Goal: Task Accomplishment & Management: Use online tool/utility

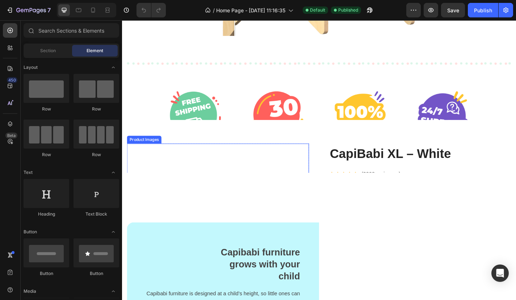
scroll to position [1556, 0]
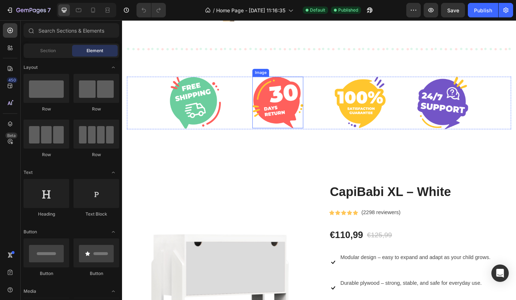
click at [273, 104] on img at bounding box center [294, 111] width 56 height 57
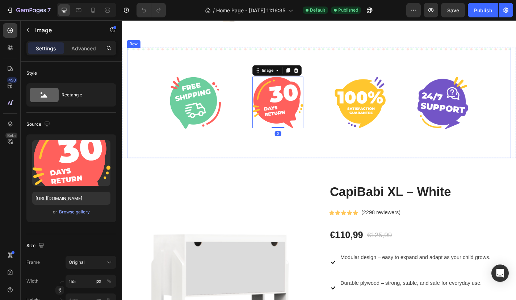
click at [242, 62] on div "Image Image 0 Image Image Row Row" at bounding box center [340, 112] width 424 height 122
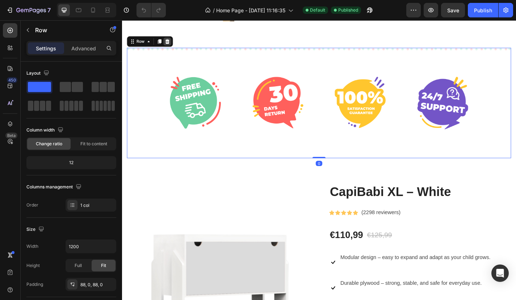
click at [175, 45] on icon at bounding box center [172, 44] width 6 height 6
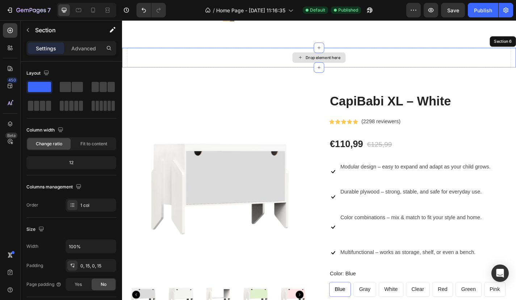
click at [158, 60] on div "Drop element here" at bounding box center [340, 62] width 424 height 22
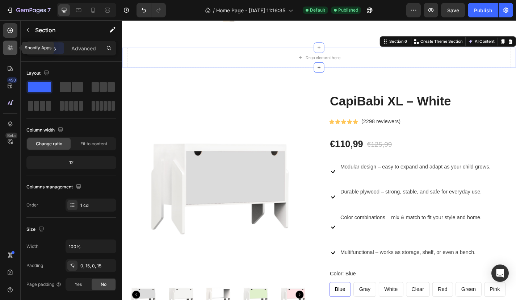
click at [16, 50] on div at bounding box center [10, 48] width 14 height 14
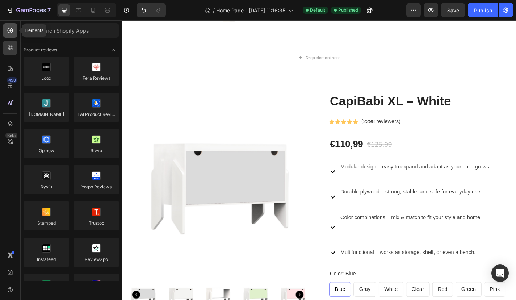
click at [11, 28] on icon at bounding box center [10, 30] width 7 height 7
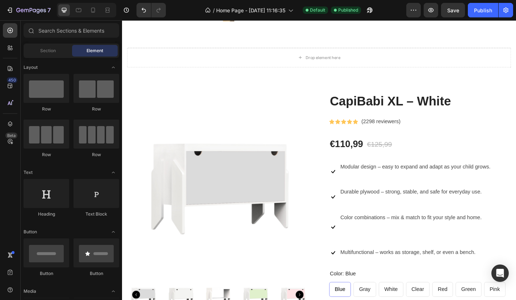
click at [61, 57] on div "Section Element" at bounding box center [72, 50] width 96 height 14
click at [59, 55] on div "Section" at bounding box center [48, 51] width 46 height 12
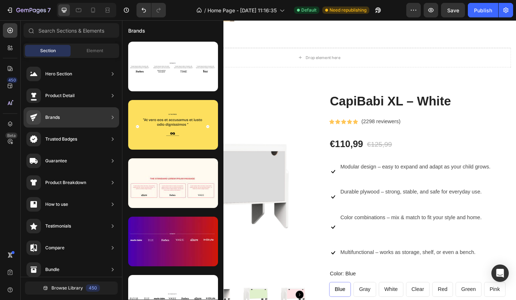
click at [80, 138] on div "Trusted Badges" at bounding box center [72, 139] width 96 height 20
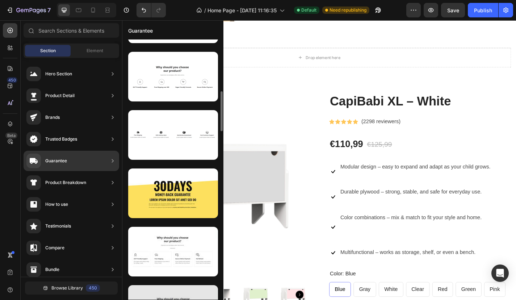
scroll to position [339, 0]
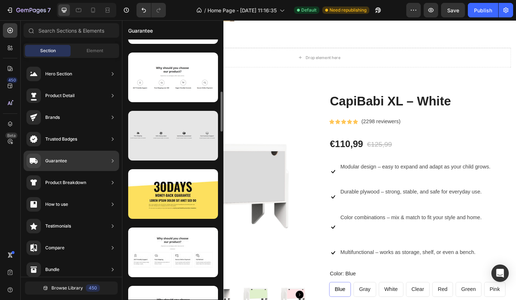
click at [172, 153] on div at bounding box center [173, 136] width 90 height 50
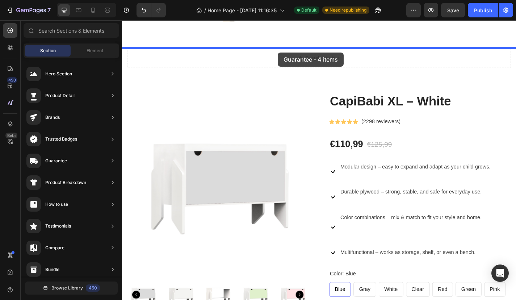
drag, startPoint x: 298, startPoint y: 167, endPoint x: 294, endPoint y: 56, distance: 111.0
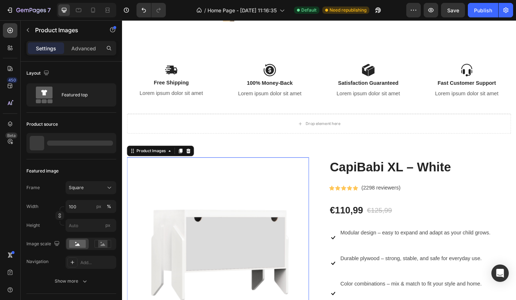
click at [230, 173] on img at bounding box center [228, 271] width 201 height 201
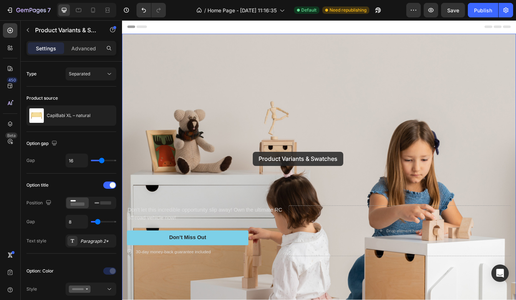
scroll to position [0, 0]
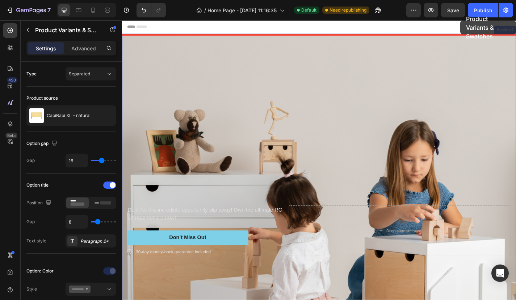
click at [482, 15] on button "Publish" at bounding box center [483, 10] width 30 height 14
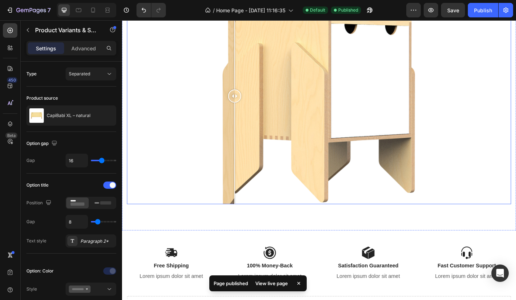
scroll to position [1504, 0]
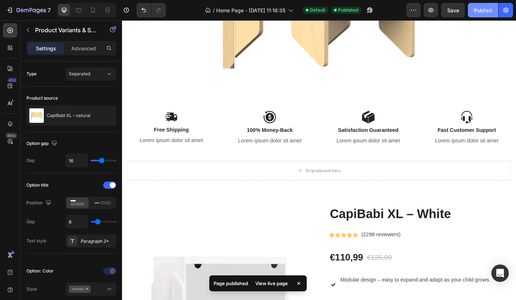
click at [483, 5] on button "Publish" at bounding box center [483, 10] width 30 height 14
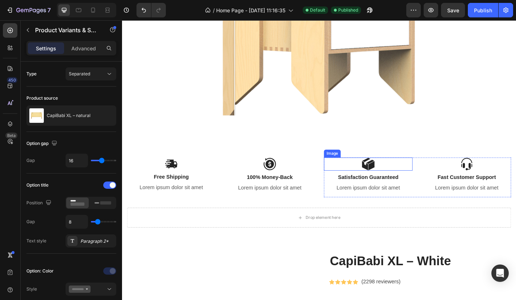
scroll to position [1315, 0]
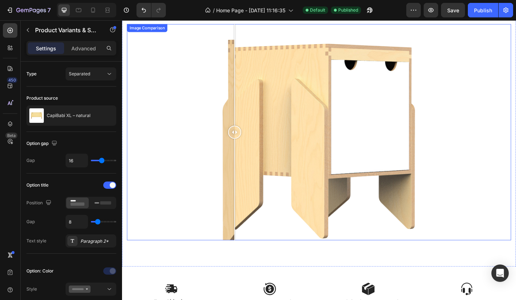
click at [367, 97] on div at bounding box center [340, 144] width 424 height 238
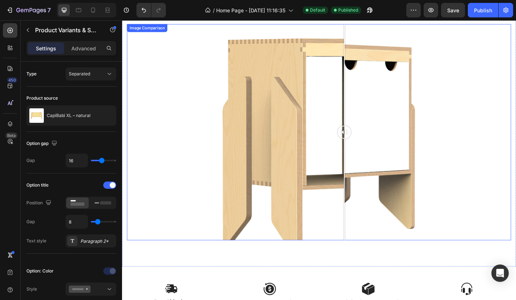
click at [474, 31] on div at bounding box center [340, 144] width 424 height 238
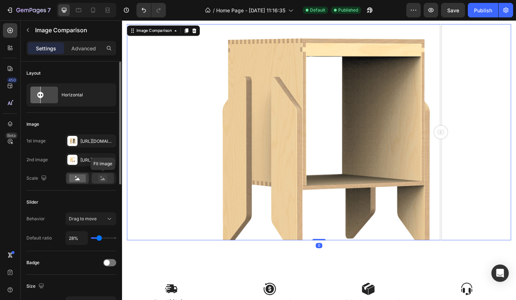
click at [98, 180] on icon at bounding box center [103, 178] width 17 height 8
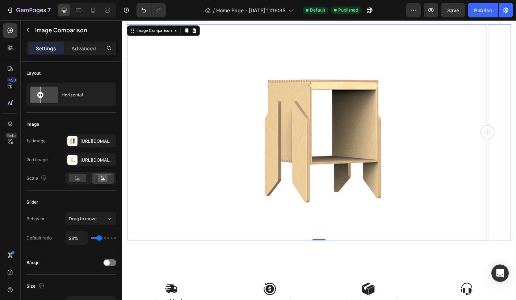
drag, startPoint x: 477, startPoint y: 142, endPoint x: 539, endPoint y: 156, distance: 63.2
click at [516, 156] on div at bounding box center [525, 144] width 14 height 238
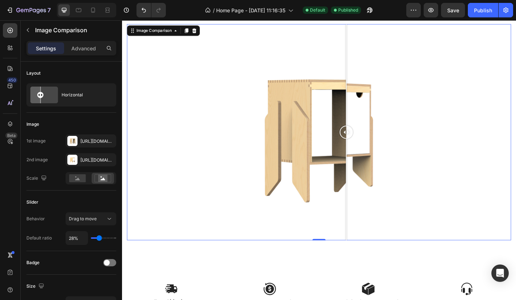
drag, startPoint x: 532, startPoint y: 145, endPoint x: 370, endPoint y: 167, distance: 163.8
click at [370, 167] on div at bounding box center [369, 144] width 14 height 238
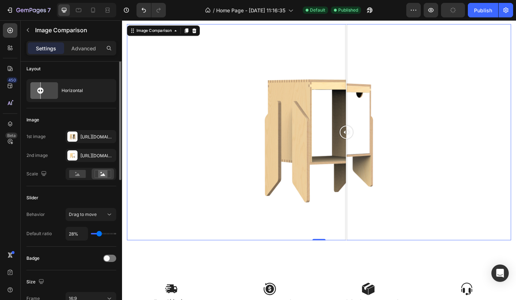
scroll to position [0, 0]
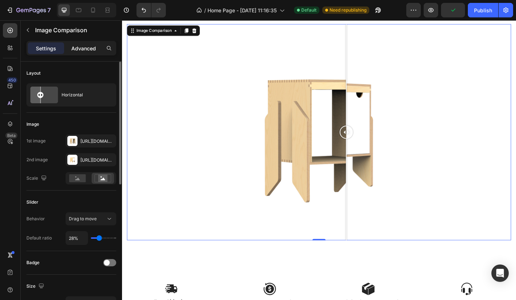
click at [86, 51] on p "Advanced" at bounding box center [83, 49] width 25 height 8
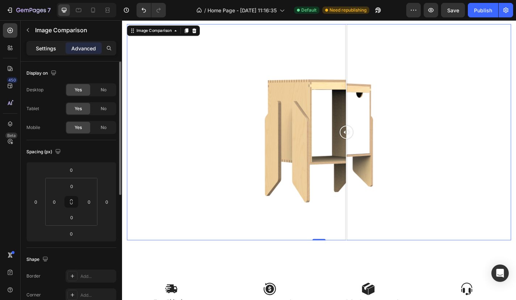
click at [52, 46] on p "Settings" at bounding box center [46, 49] width 20 height 8
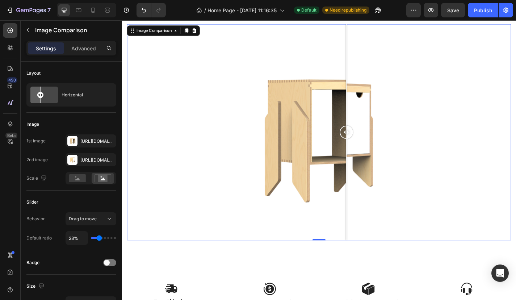
scroll to position [1289, 0]
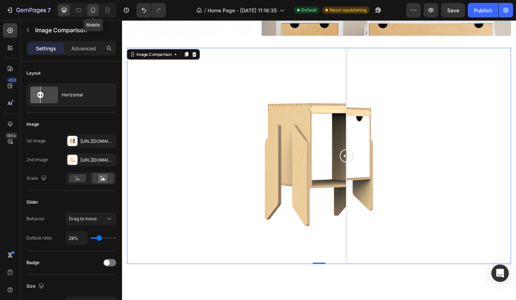
click at [91, 8] on icon at bounding box center [93, 10] width 7 height 7
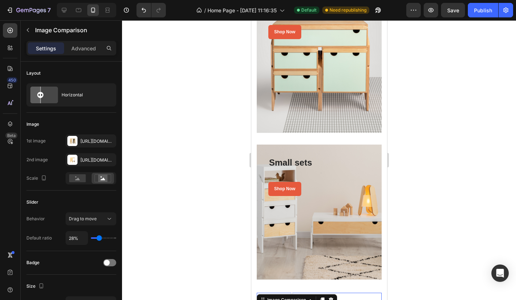
scroll to position [1552, 0]
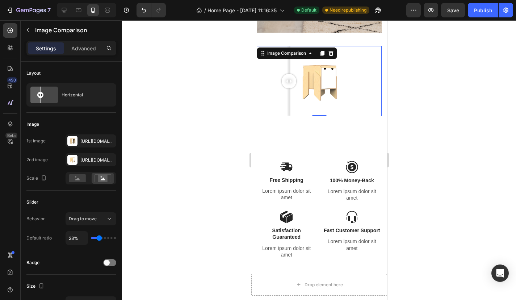
drag, startPoint x: 294, startPoint y: 80, endPoint x: 289, endPoint y: 95, distance: 15.7
click at [289, 95] on div at bounding box center [289, 81] width 14 height 70
click at [459, 125] on div at bounding box center [319, 160] width 394 height 280
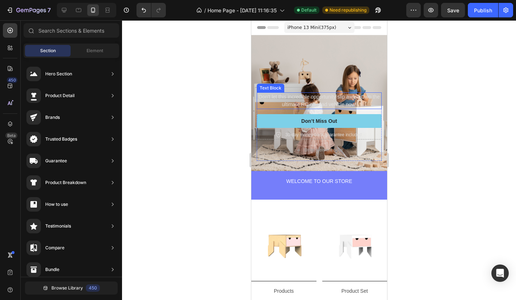
scroll to position [0, 0]
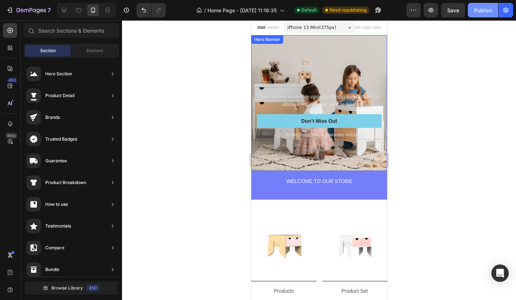
click at [487, 9] on div "Publish" at bounding box center [483, 11] width 18 height 8
click at [449, 12] on span "Save" at bounding box center [454, 10] width 12 height 6
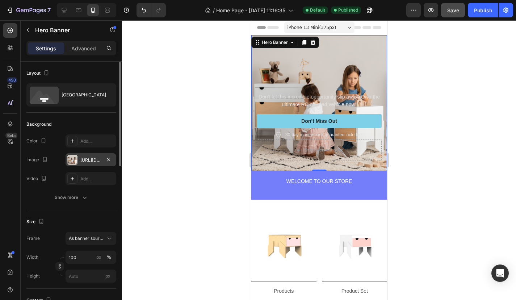
click at [87, 159] on div "[URL][DOMAIN_NAME]" at bounding box center [90, 160] width 21 height 7
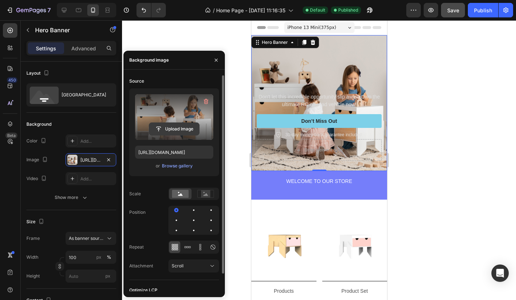
click at [178, 129] on input "file" at bounding box center [174, 129] width 50 height 12
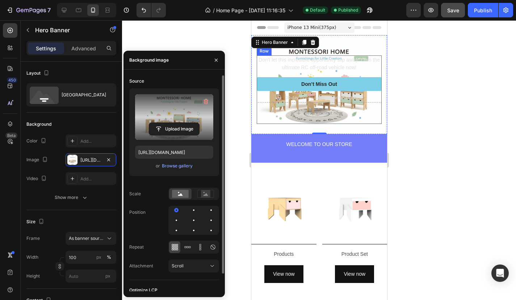
type input "[URL][DOMAIN_NAME]"
click at [418, 108] on div at bounding box center [319, 160] width 394 height 280
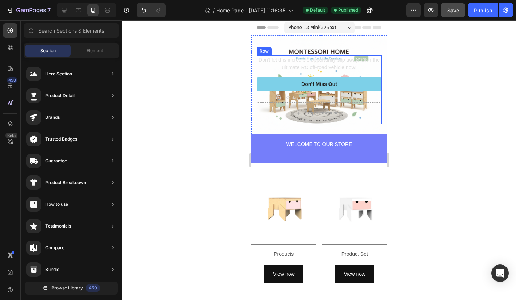
click at [410, 107] on div at bounding box center [319, 160] width 394 height 280
click at [344, 64] on p "Don't let this incredible opportunity slip away! Own the ultimate RC off-road v…" at bounding box center [319, 63] width 124 height 15
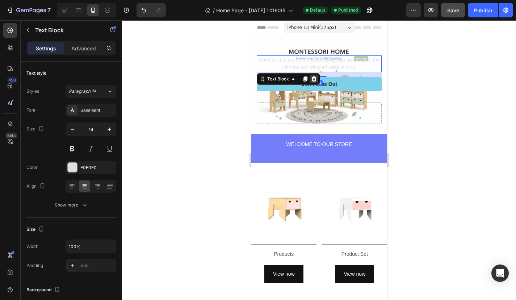
click at [314, 78] on icon at bounding box center [314, 78] width 5 height 5
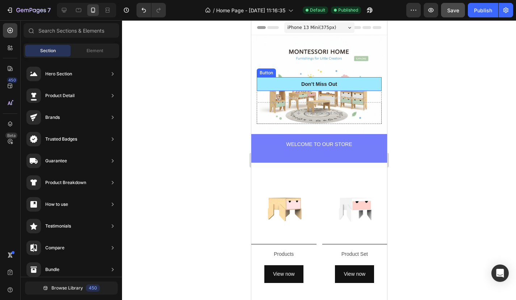
click at [357, 84] on button "Don’t Miss Out" at bounding box center [319, 84] width 125 height 14
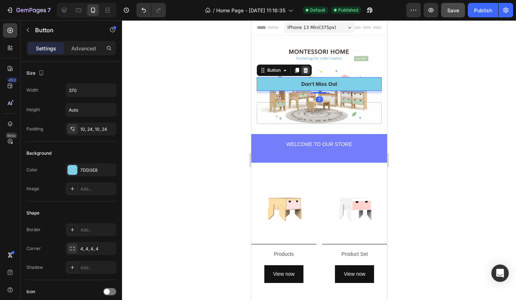
click at [308, 70] on icon at bounding box center [306, 70] width 6 height 6
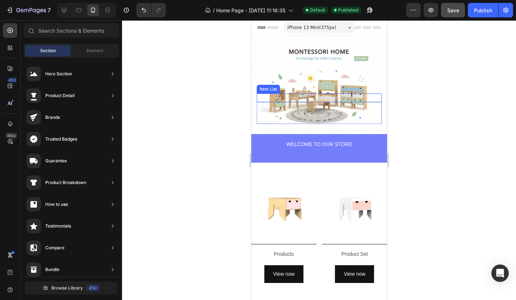
click at [325, 101] on div "30-day money-back guarantee included Item List" at bounding box center [319, 97] width 125 height 9
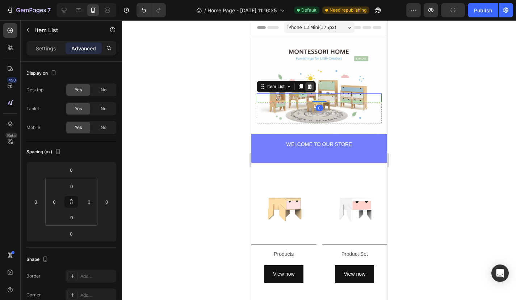
click at [310, 83] on div at bounding box center [309, 86] width 9 height 9
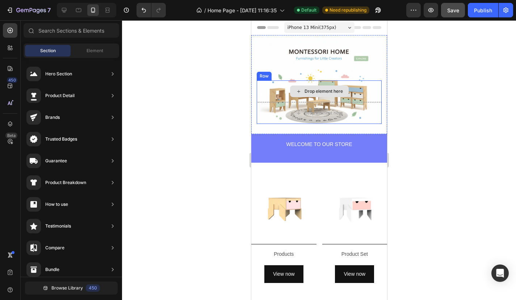
click at [329, 94] on div "Drop element here" at bounding box center [323, 91] width 38 height 6
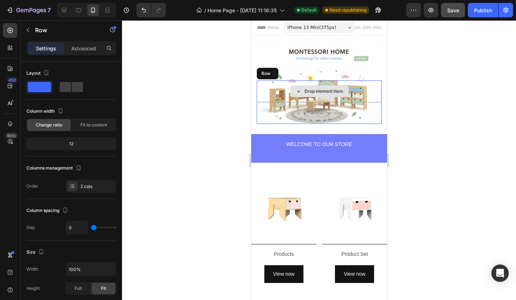
click at [269, 92] on div "Drop element here" at bounding box center [319, 91] width 125 height 22
click at [303, 74] on icon at bounding box center [301, 73] width 5 height 5
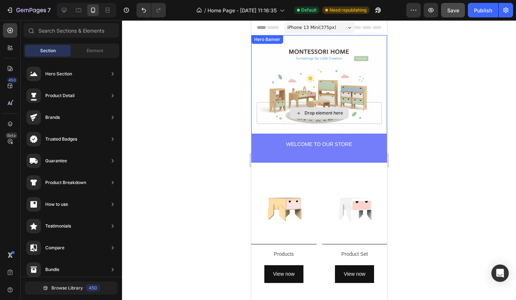
click at [367, 113] on div "Drop element here" at bounding box center [319, 113] width 125 height 22
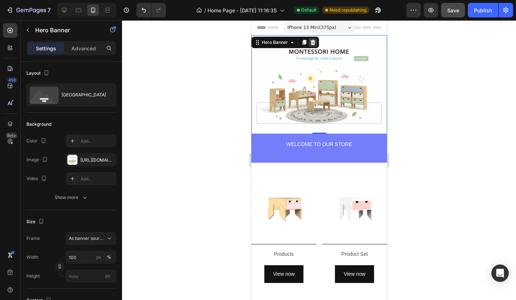
click at [313, 39] on div at bounding box center [312, 42] width 9 height 9
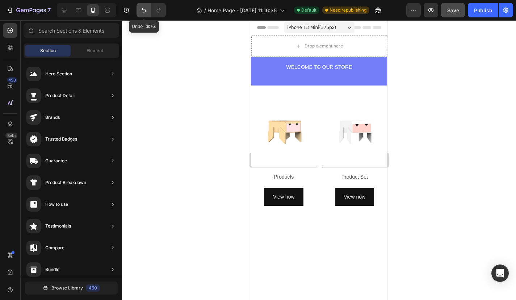
click at [144, 7] on icon "Undo/Redo" at bounding box center [143, 10] width 7 height 7
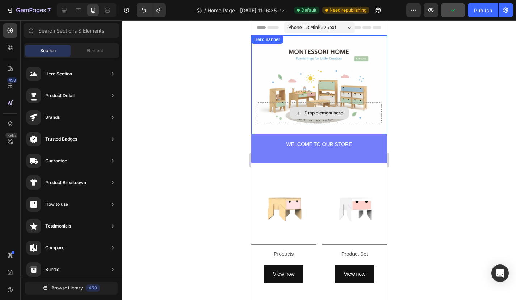
click at [278, 114] on div "Drop element here" at bounding box center [319, 113] width 125 height 22
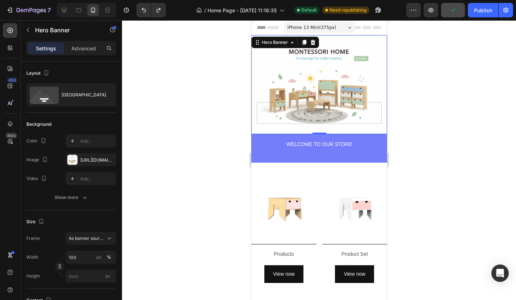
click at [467, 104] on div at bounding box center [319, 160] width 394 height 280
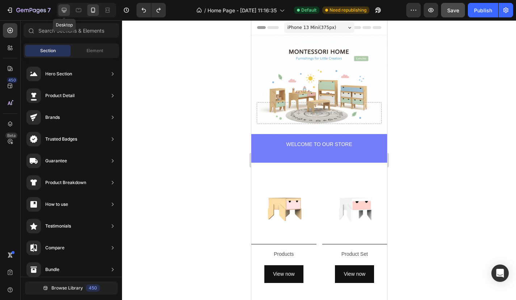
click at [63, 10] on icon at bounding box center [64, 10] width 7 height 7
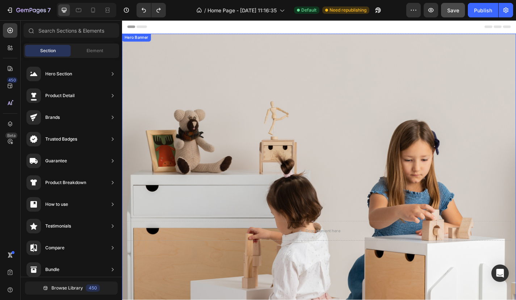
click at [250, 111] on div "Background Image" at bounding box center [339, 252] width 435 height 435
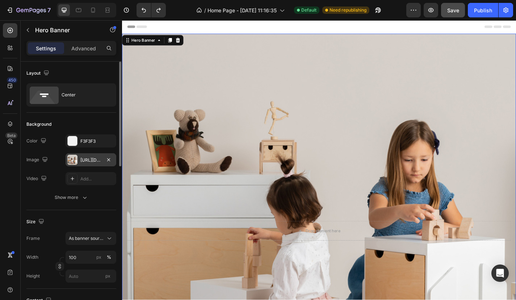
click at [87, 158] on div "[URL][DOMAIN_NAME]" at bounding box center [90, 160] width 21 height 7
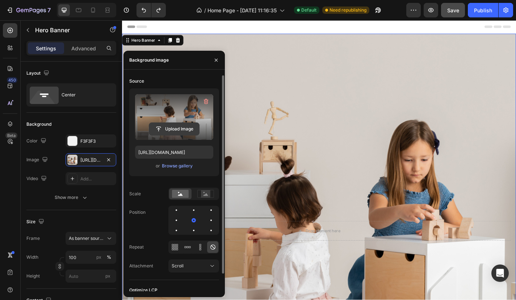
click at [172, 130] on input "file" at bounding box center [174, 129] width 50 height 12
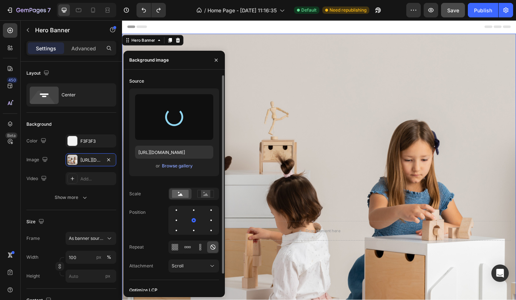
type input "[URL][DOMAIN_NAME]"
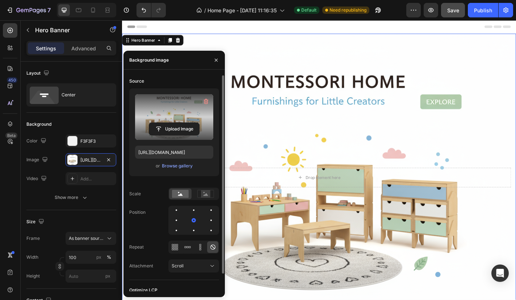
click at [367, 86] on div "Background Image" at bounding box center [339, 193] width 435 height 317
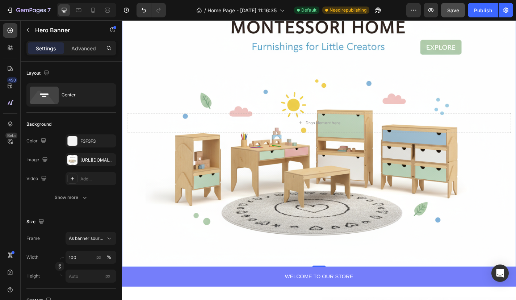
scroll to position [62, 0]
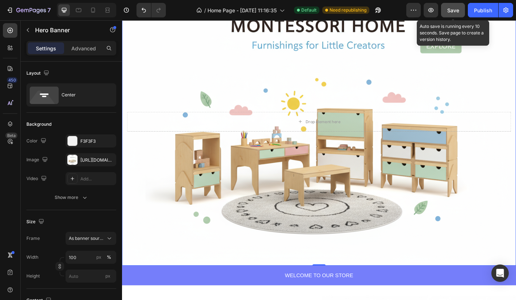
click at [449, 13] on span "Save" at bounding box center [454, 10] width 12 height 6
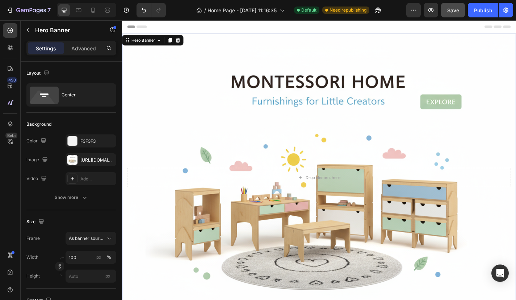
scroll to position [0, 0]
click at [488, 11] on div "Publish" at bounding box center [483, 11] width 18 height 8
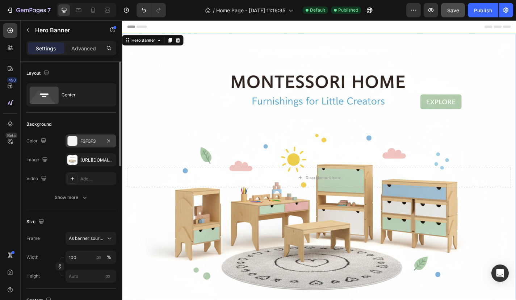
click at [71, 139] on div at bounding box center [72, 140] width 9 height 9
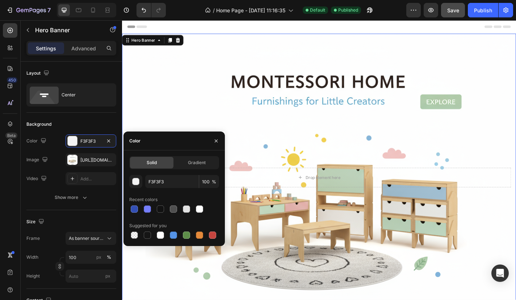
click at [145, 241] on div "Solid Gradient F3F3F3 100 % Recent colors Suggested for you" at bounding box center [174, 198] width 101 height 96
click at [147, 238] on div at bounding box center [147, 235] width 7 height 7
type input "151515"
click at [181, 119] on div "Background Image" at bounding box center [339, 193] width 435 height 317
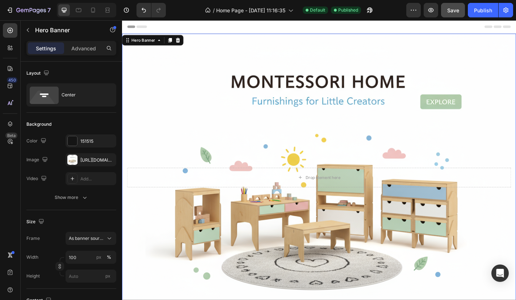
click at [446, 18] on div "7 / Home Page - [DATE] 11:16:35 Default Published Preview Save Publish" at bounding box center [258, 10] width 516 height 21
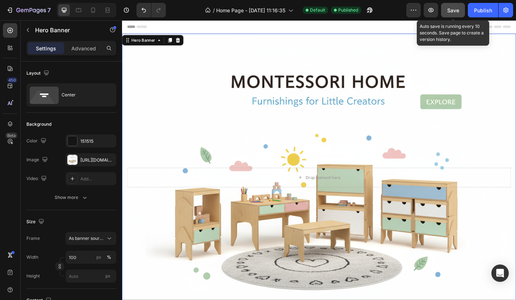
click at [450, 11] on span "Save" at bounding box center [454, 10] width 12 height 6
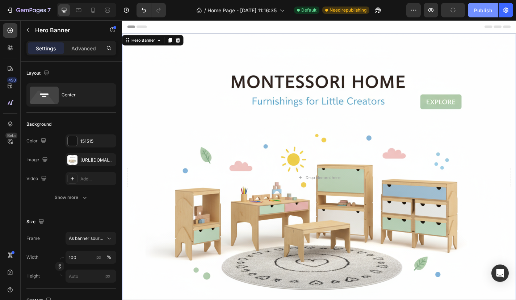
click at [489, 12] on div "Publish" at bounding box center [483, 11] width 18 height 8
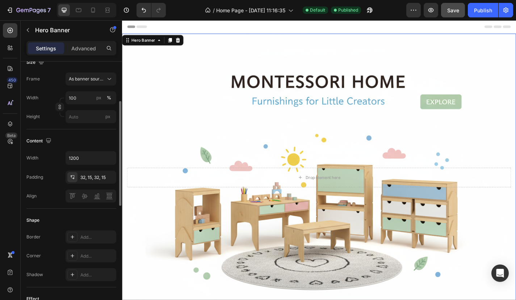
scroll to position [142, 0]
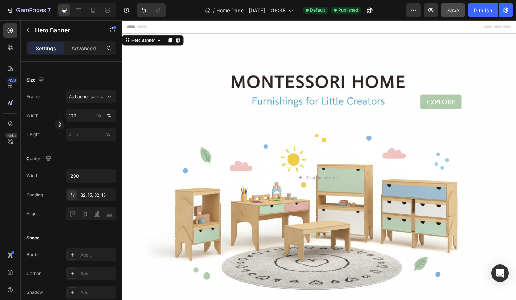
click at [176, 91] on div "Background Image" at bounding box center [339, 193] width 435 height 317
click at [223, 50] on div "Background Image" at bounding box center [339, 193] width 435 height 317
click at [221, 56] on div "Background Image" at bounding box center [339, 193] width 435 height 317
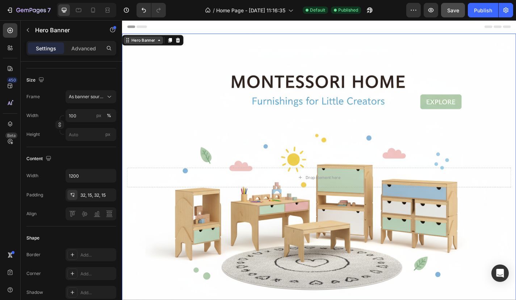
click at [150, 43] on div "Hero Banner" at bounding box center [145, 42] width 29 height 7
click at [162, 42] on icon at bounding box center [163, 43] width 6 height 6
click at [164, 43] on icon at bounding box center [163, 43] width 6 height 6
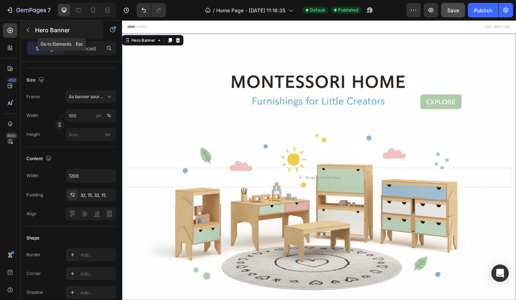
click at [29, 28] on icon "button" at bounding box center [28, 30] width 6 height 6
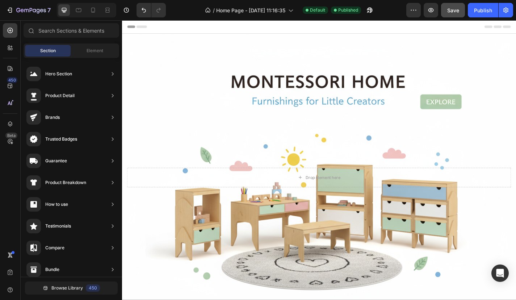
scroll to position [27, 0]
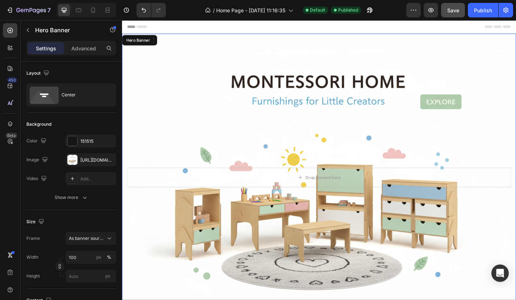
click at [277, 67] on div "Background Image" at bounding box center [339, 193] width 435 height 317
click at [80, 161] on div "[URL][DOMAIN_NAME]" at bounding box center [90, 160] width 21 height 7
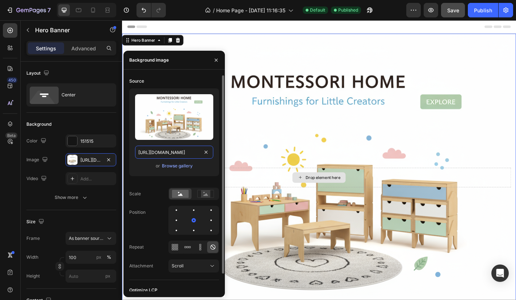
click at [171, 153] on input "[URL][DOMAIN_NAME]" at bounding box center [174, 152] width 78 height 13
click at [169, 166] on div "Browse gallery" at bounding box center [177, 166] width 31 height 7
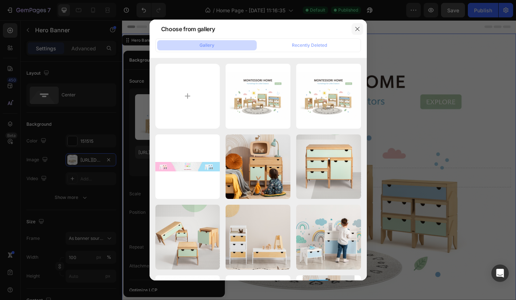
click at [361, 24] on button "button" at bounding box center [358, 29] width 12 height 12
